Goal: Information Seeking & Learning: Learn about a topic

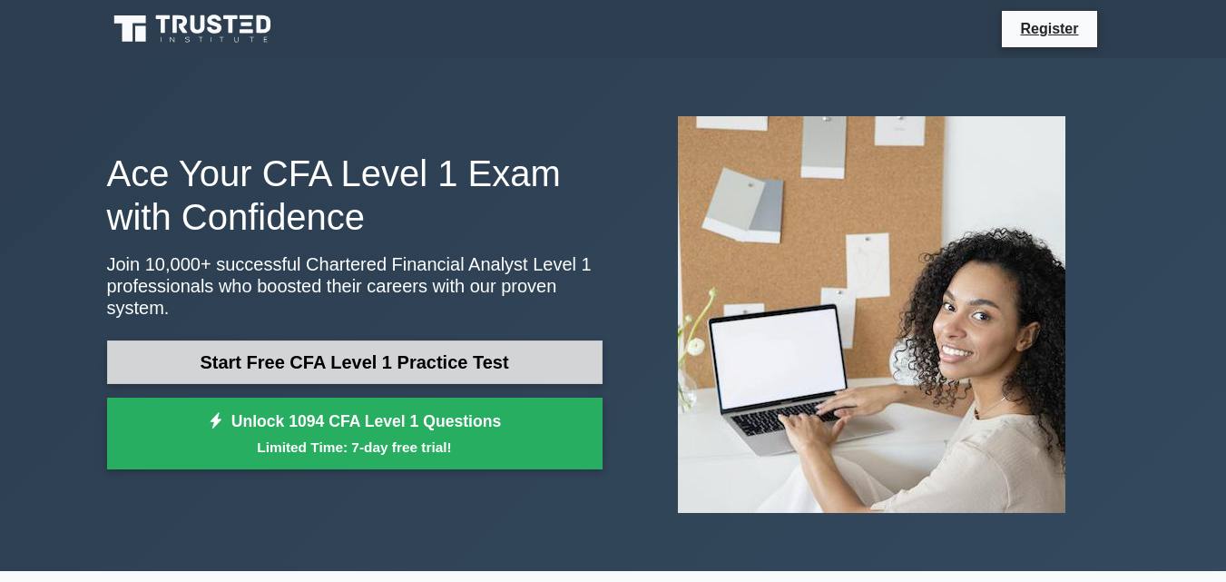
click at [317, 340] on link "Start Free CFA Level 1 Practice Test" at bounding box center [354, 362] width 495 height 44
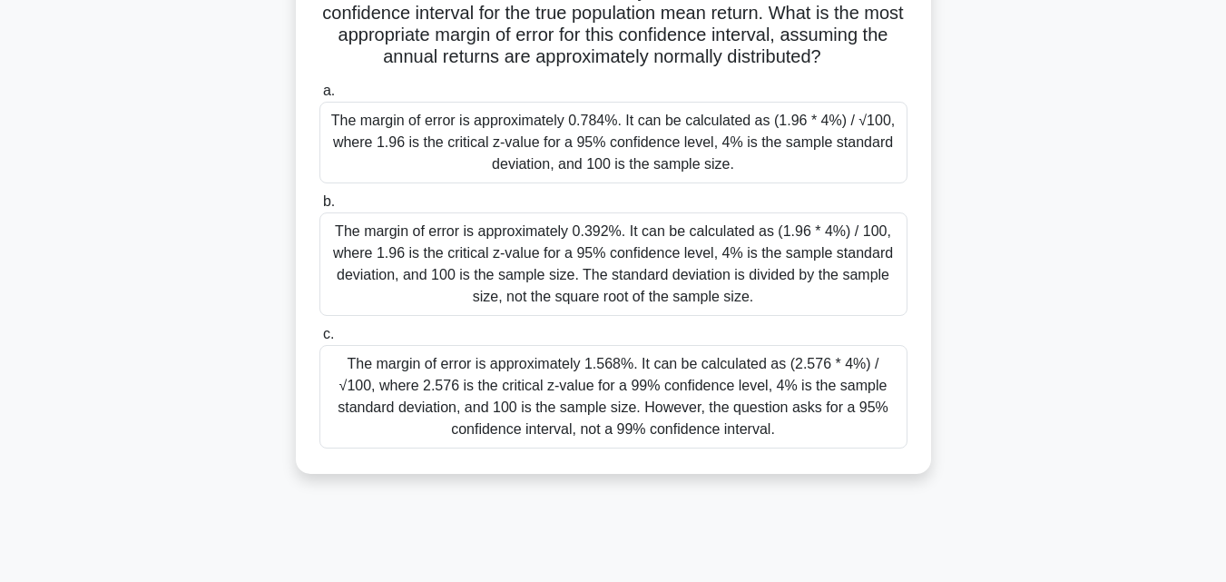
scroll to position [186, 0]
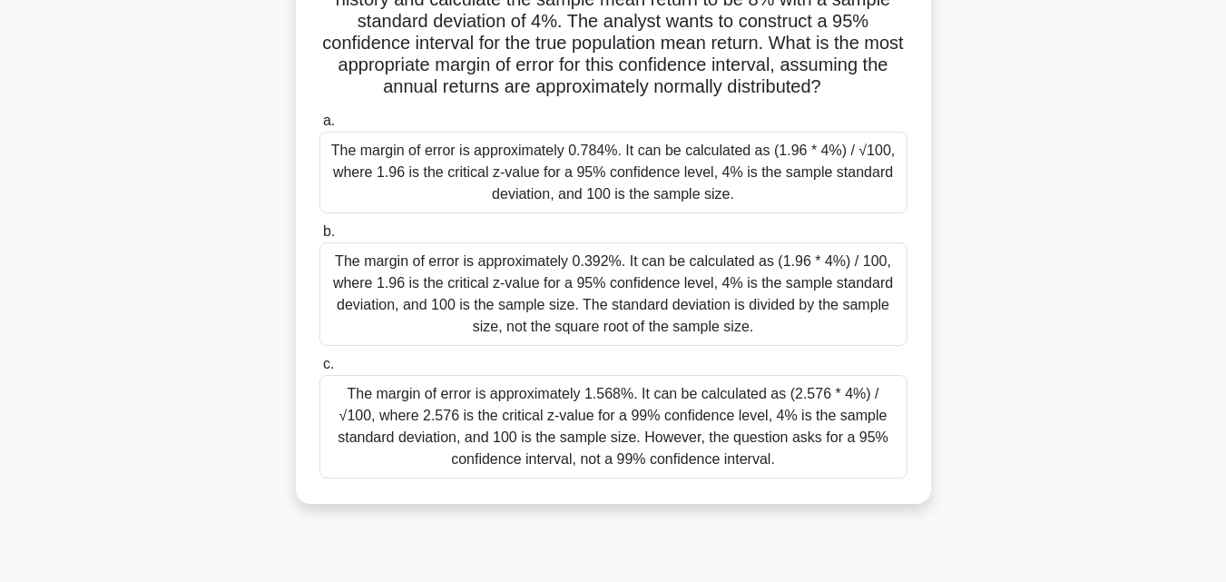
click at [667, 354] on label "c. The margin of error is approximately 1.568%. It can be calculated as (2.576 …" at bounding box center [613, 415] width 588 height 125
click at [319, 358] on input "c. The margin of error is approximately 1.568%. It can be calculated as (2.576 …" at bounding box center [319, 364] width 0 height 12
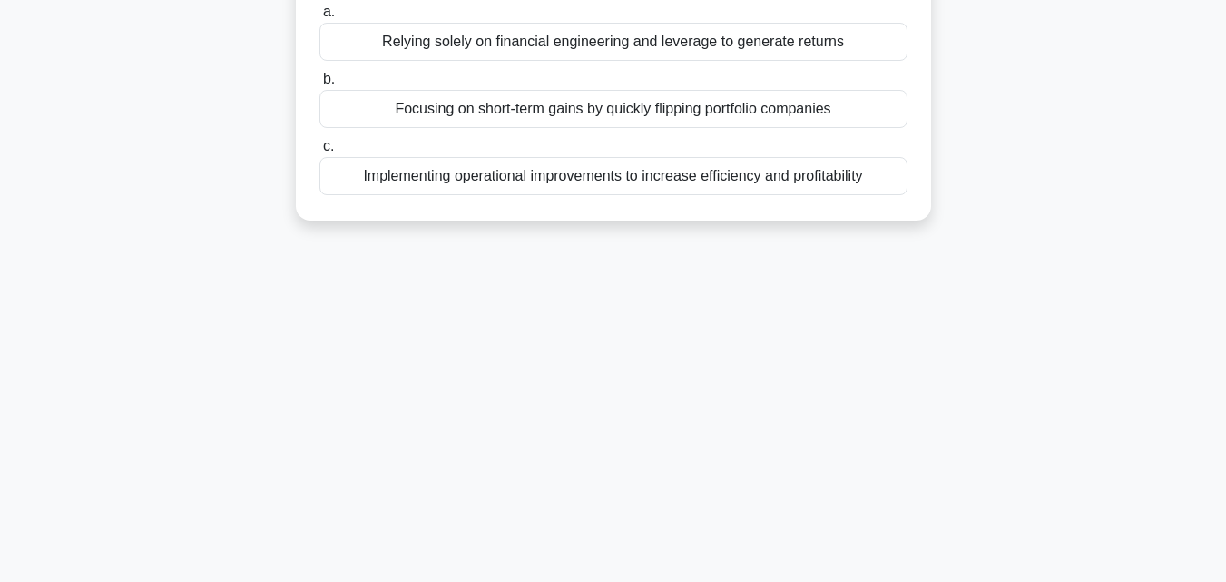
scroll to position [0, 0]
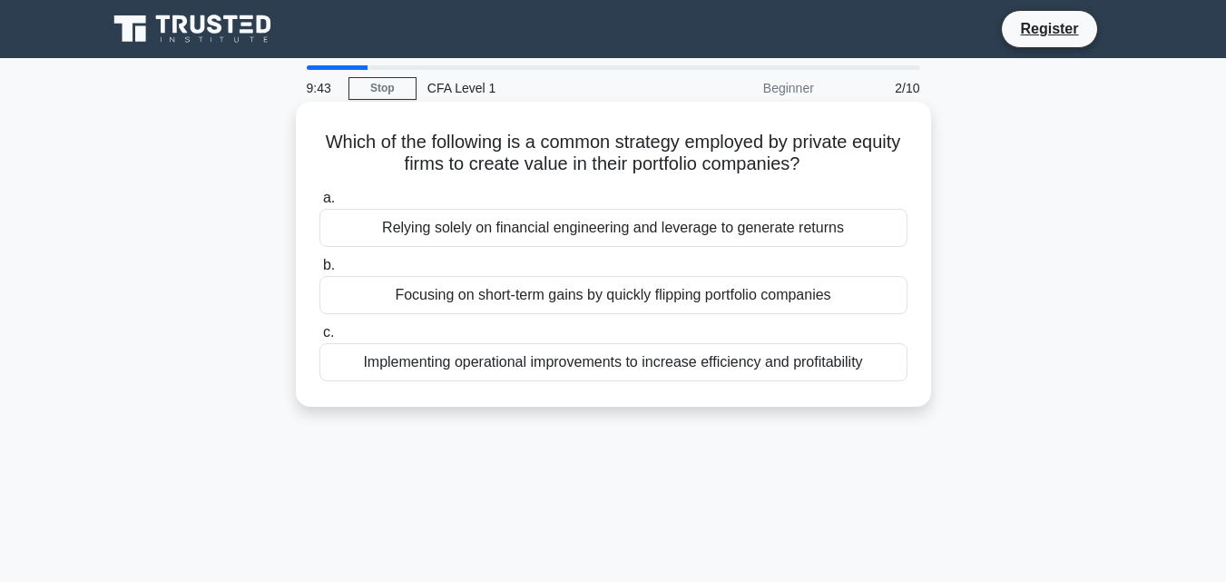
click at [716, 298] on div "Focusing on short-term gains by quickly flipping portfolio companies" at bounding box center [613, 295] width 588 height 38
click at [319, 271] on input "b. Focusing on short-term gains by quickly flipping portfolio companies" at bounding box center [319, 266] width 0 height 12
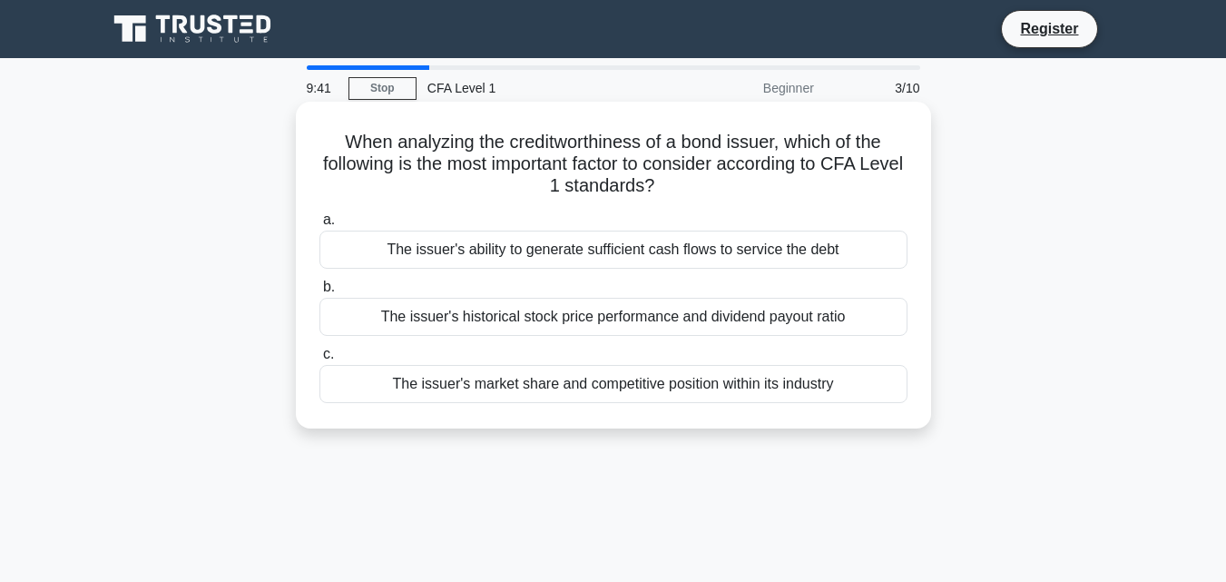
click at [683, 387] on div "The issuer's market share and competitive position within its industry" at bounding box center [613, 384] width 588 height 38
click at [319, 360] on input "c. The issuer's market share and competitive position within its industry" at bounding box center [319, 354] width 0 height 12
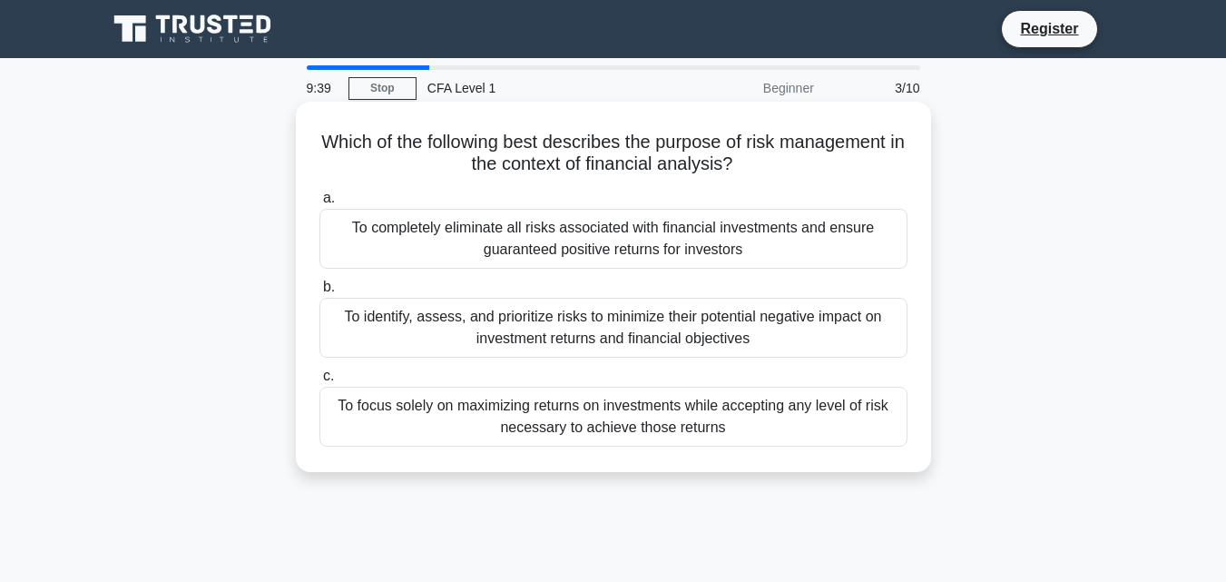
click at [725, 316] on div "To identify, assess, and prioritize risks to minimize their potential negative …" at bounding box center [613, 328] width 588 height 60
click at [319, 293] on input "b. To identify, assess, and prioritize risks to minimize their potential negati…" at bounding box center [319, 287] width 0 height 12
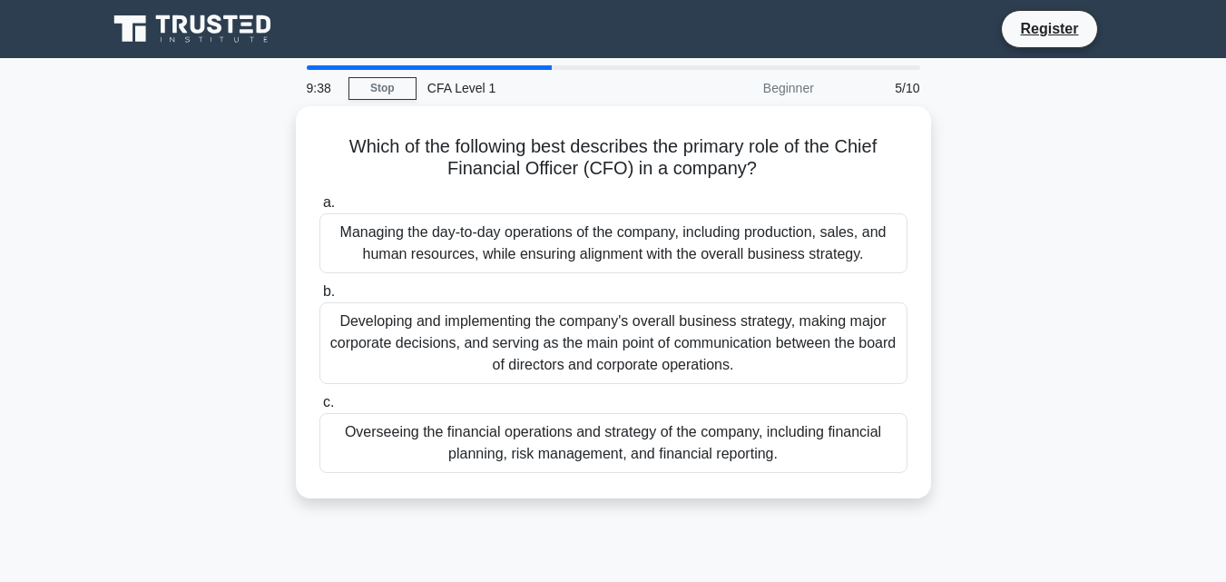
click at [713, 397] on label "c. Overseeing the financial operations and strategy of the company, including f…" at bounding box center [613, 432] width 588 height 82
click at [319, 397] on input "c. Overseeing the financial operations and strategy of the company, including f…" at bounding box center [319, 403] width 0 height 12
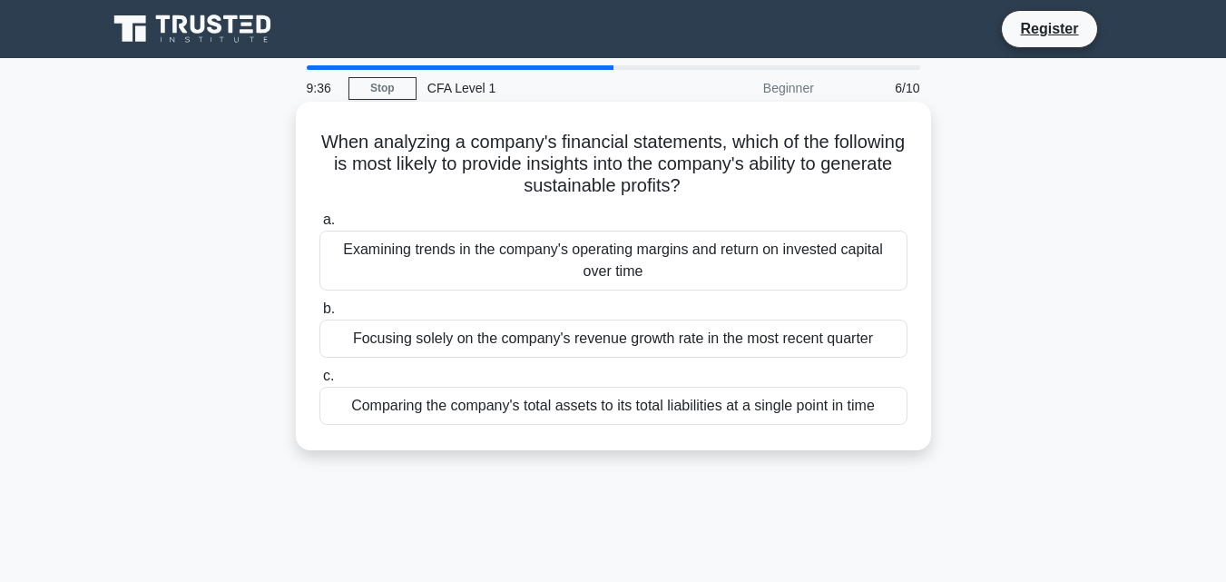
click at [803, 255] on div "Examining trends in the company's operating margins and return on invested capi…" at bounding box center [613, 260] width 588 height 60
click at [319, 226] on input "a. Examining trends in the company's operating margins and return on invested c…" at bounding box center [319, 220] width 0 height 12
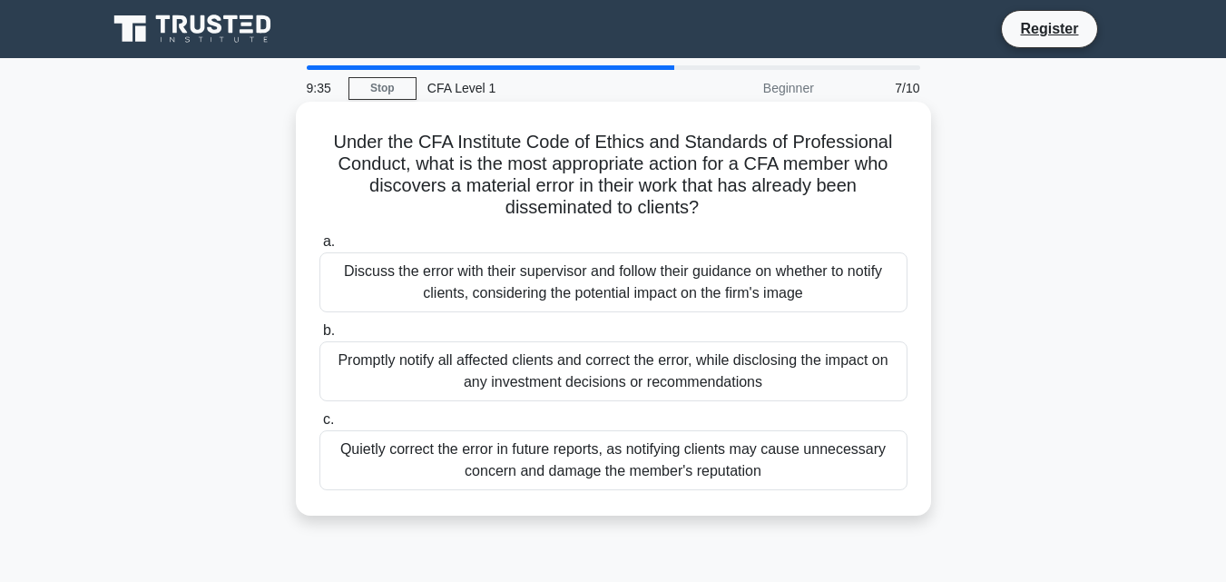
click at [729, 468] on div "Quietly correct the error in future reports, as notifying clients may cause unn…" at bounding box center [613, 460] width 588 height 60
click at [319, 426] on input "c. Quietly correct the error in future reports, as notifying clients may cause …" at bounding box center [319, 420] width 0 height 12
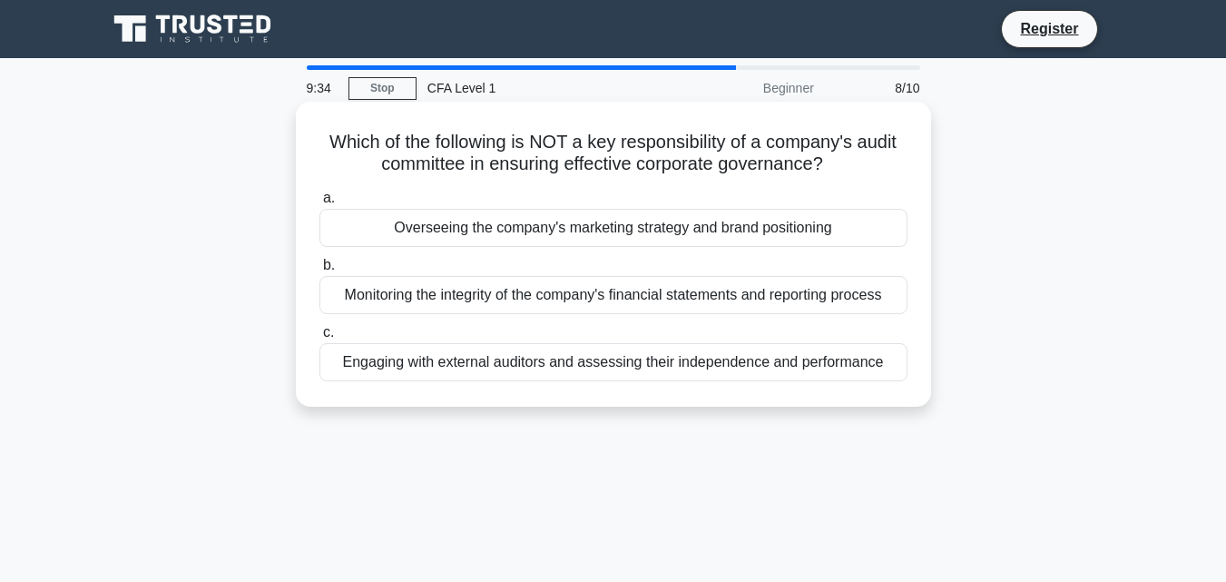
click at [819, 299] on div "Monitoring the integrity of the company's financial statements and reporting pr…" at bounding box center [613, 295] width 588 height 38
click at [319, 271] on input "b. Monitoring the integrity of the company's financial statements and reporting…" at bounding box center [319, 266] width 0 height 12
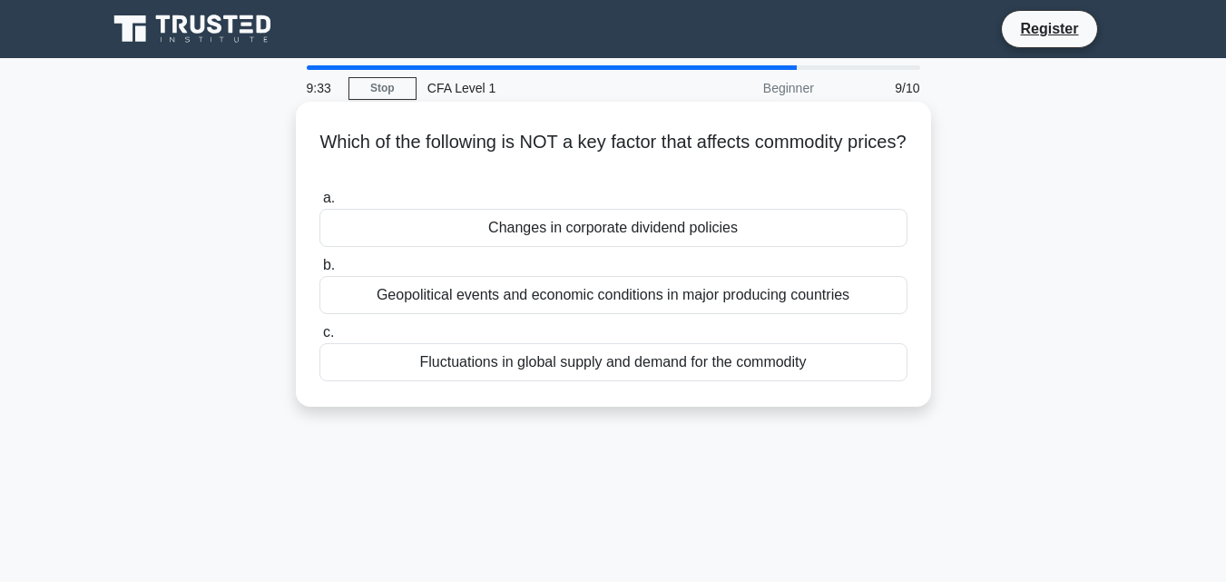
click at [817, 290] on div "Geopolitical events and economic conditions in major producing countries" at bounding box center [613, 295] width 588 height 38
click at [319, 271] on input "b. Geopolitical events and economic conditions in major producing countries" at bounding box center [319, 266] width 0 height 12
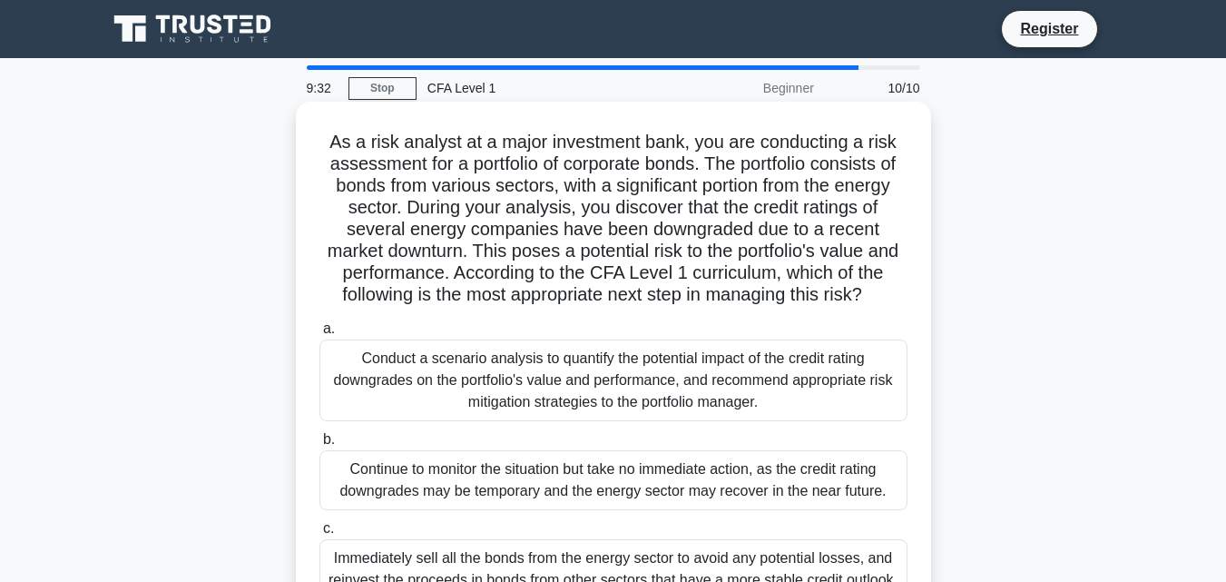
click at [778, 386] on div "Conduct a scenario analysis to quantify the potential impact of the credit rati…" at bounding box center [613, 380] width 588 height 82
click at [319, 335] on input "a. Conduct a scenario analysis to quantify the potential impact of the credit r…" at bounding box center [319, 329] width 0 height 12
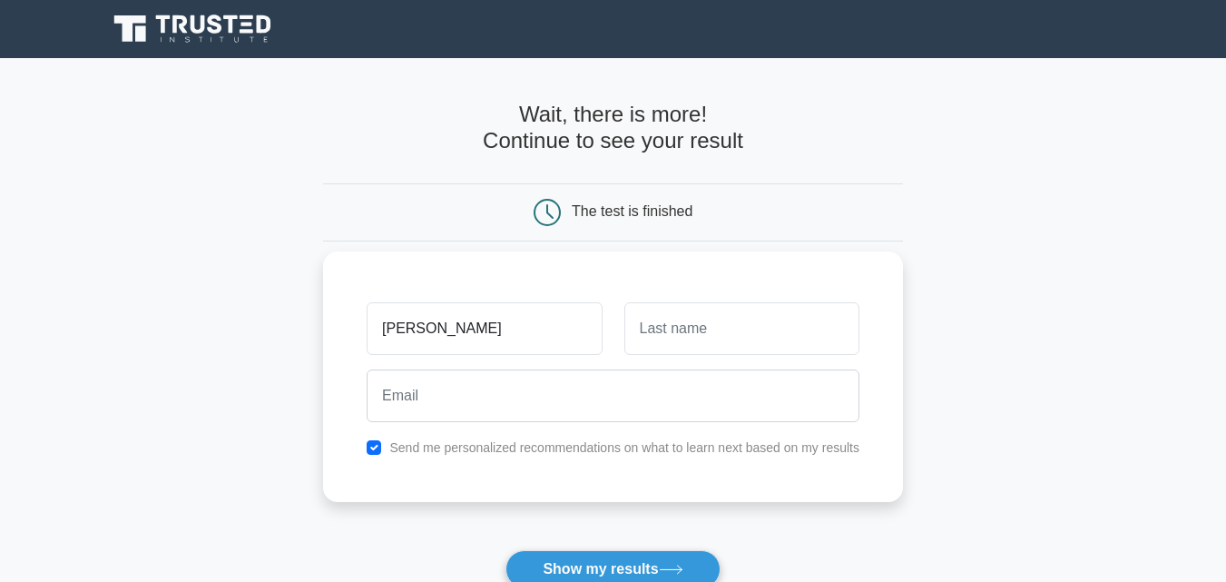
type input "Lê Thị Huyền"
click at [726, 309] on input "text" at bounding box center [741, 328] width 235 height 53
type input "Trang"
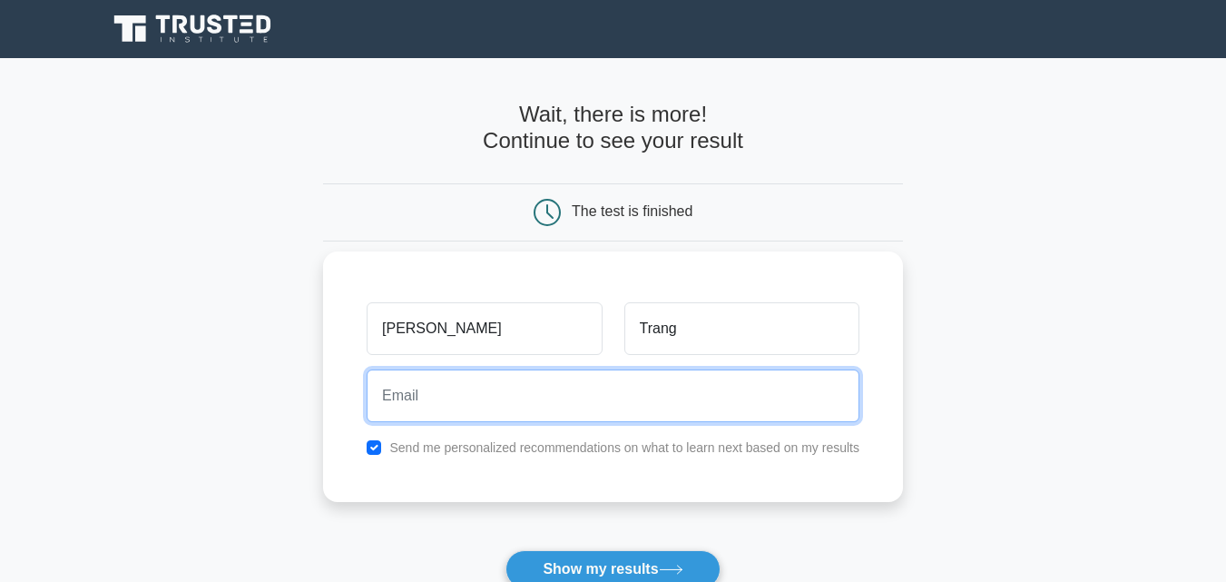
click at [709, 377] on input "email" at bounding box center [613, 395] width 493 height 53
type input "trangsusan105@gmail.com"
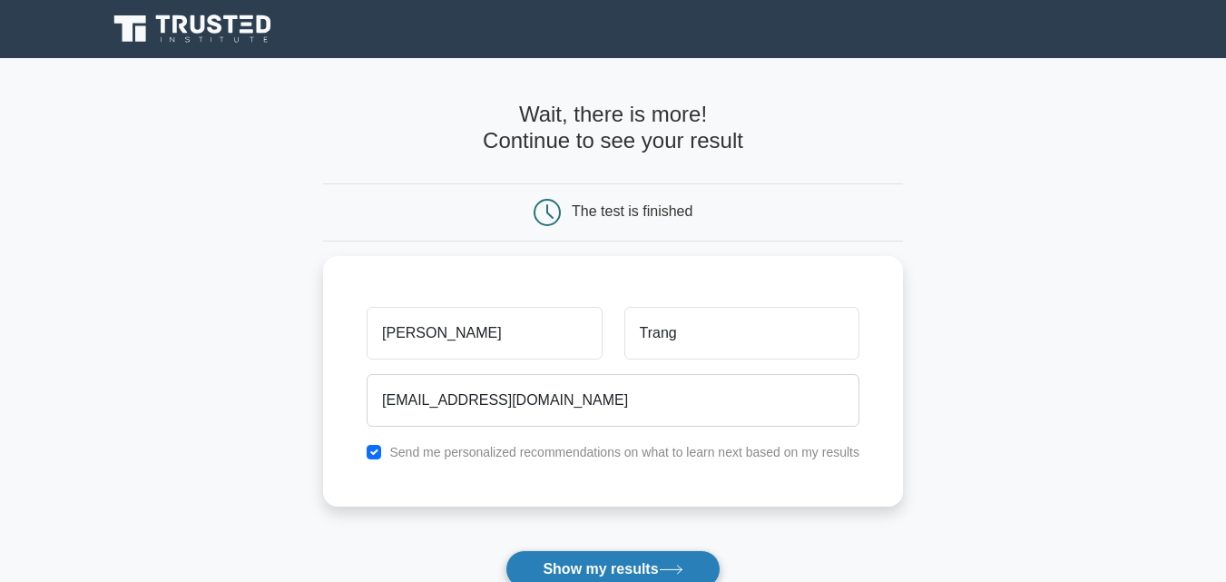
click at [600, 559] on button "Show my results" at bounding box center [612, 569] width 214 height 38
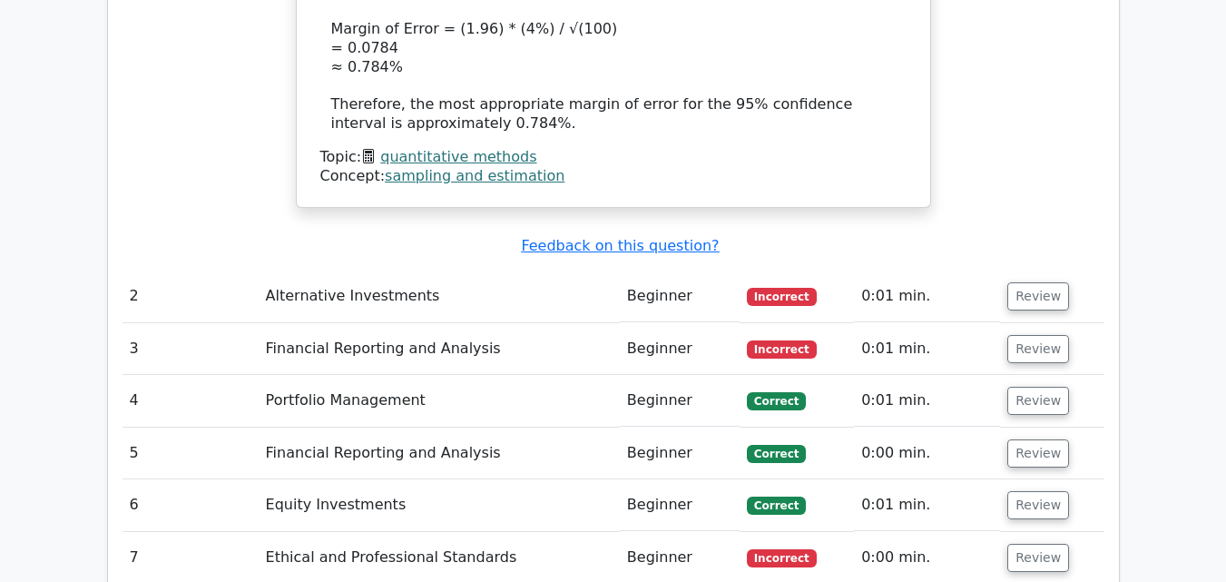
scroll to position [2376, 0]
